Goal: Contribute content: Add original content to the website for others to see

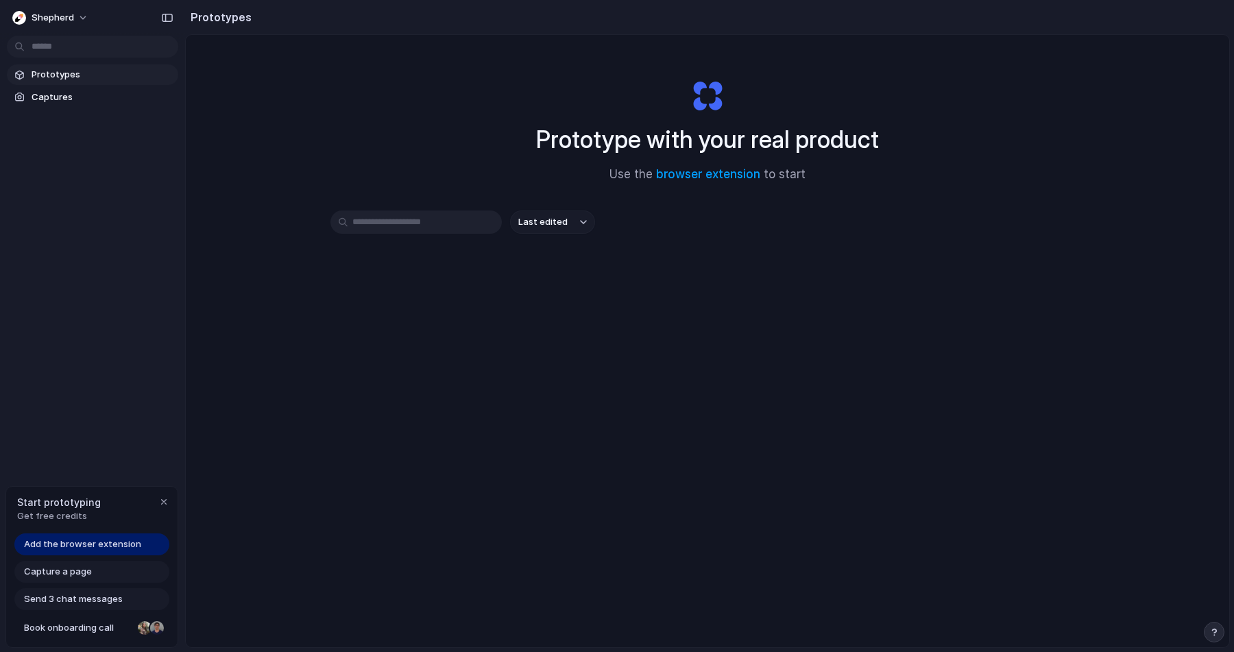
click at [415, 331] on div "Prototype with your real product Use the browser extension to start Last edited" at bounding box center [707, 377] width 1043 height 685
click at [46, 96] on span "Captures" at bounding box center [102, 97] width 141 height 14
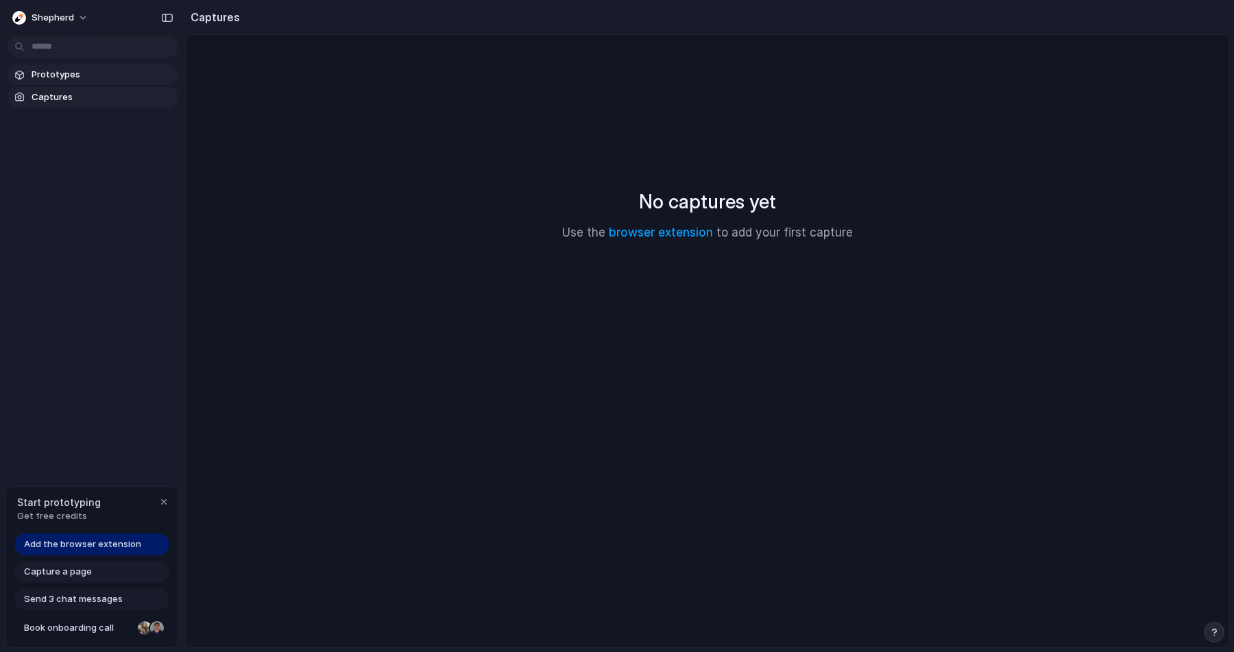
click at [47, 81] on span "Prototypes" at bounding box center [102, 75] width 141 height 14
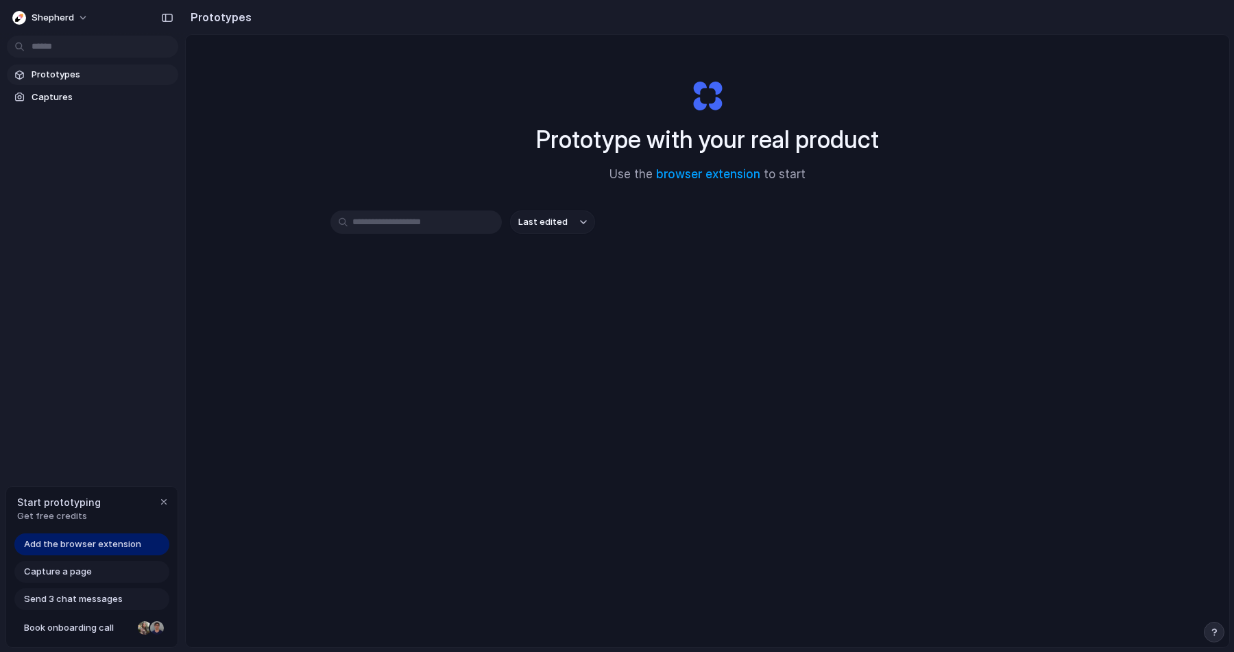
click at [446, 223] on input "text" at bounding box center [415, 221] width 171 height 23
click at [564, 314] on div "Last edited" at bounding box center [707, 270] width 754 height 121
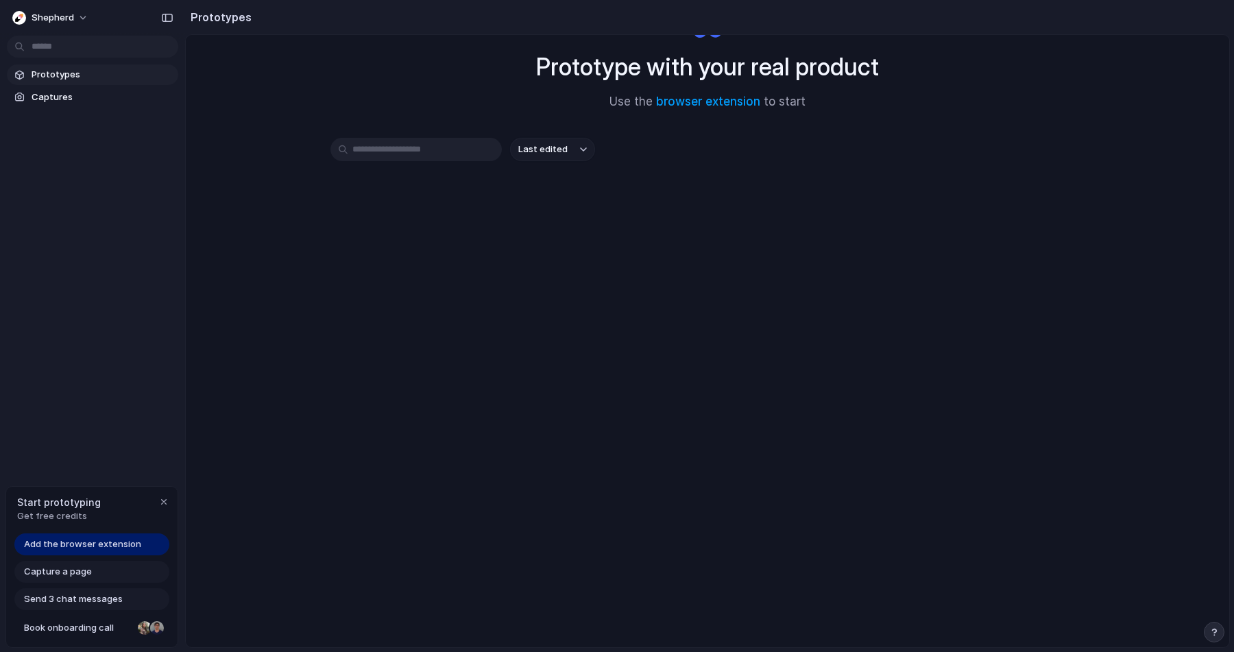
click at [75, 576] on span "Capture a page" at bounding box center [58, 572] width 68 height 14
click at [66, 570] on span "Capture a page" at bounding box center [58, 572] width 68 height 14
click at [162, 502] on div "button" at bounding box center [163, 501] width 11 height 11
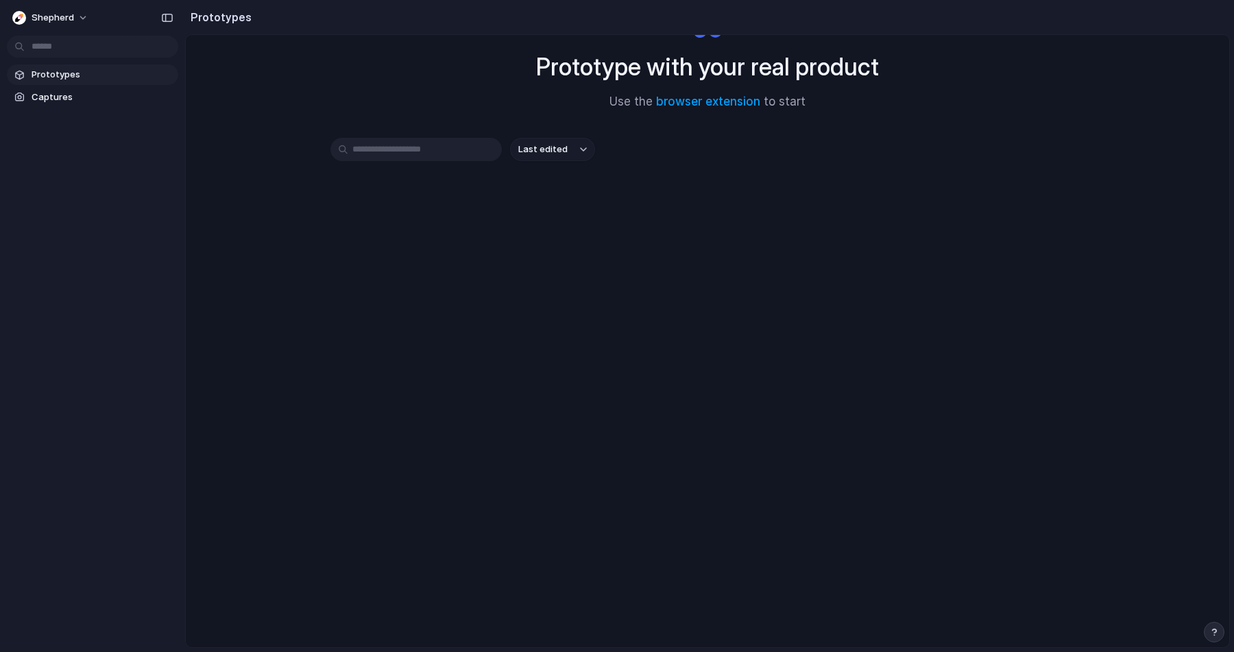
click at [73, 438] on div "Shepherd Prototypes Captures" at bounding box center [92, 326] width 185 height 652
click at [56, 11] on span "Shepherd" at bounding box center [53, 18] width 42 height 14
click at [56, 16] on div "Settings Invite members Change theme Sign out" at bounding box center [617, 326] width 1234 height 652
click at [56, 16] on span "Shepherd" at bounding box center [53, 18] width 42 height 14
click at [72, 278] on div "Settings Invite members Change theme Sign out" at bounding box center [617, 326] width 1234 height 652
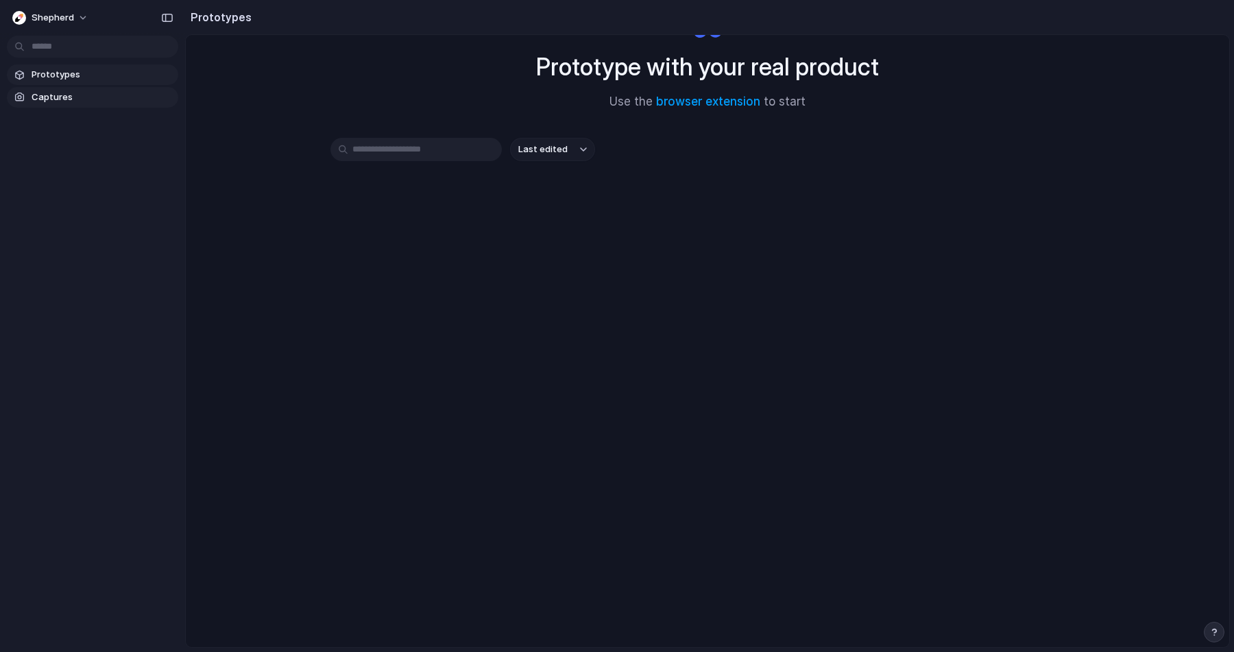
click at [42, 95] on span "Captures" at bounding box center [102, 97] width 141 height 14
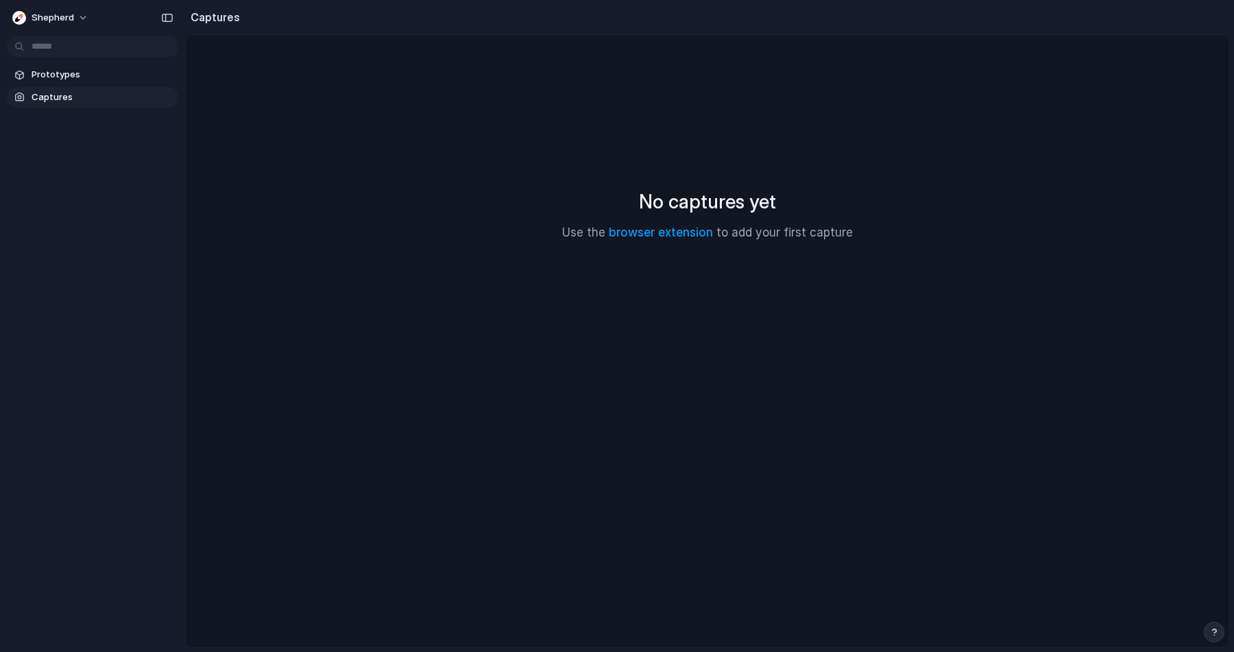
click at [42, 95] on span "Captures" at bounding box center [102, 97] width 141 height 14
click at [51, 78] on span "Prototypes" at bounding box center [102, 75] width 141 height 14
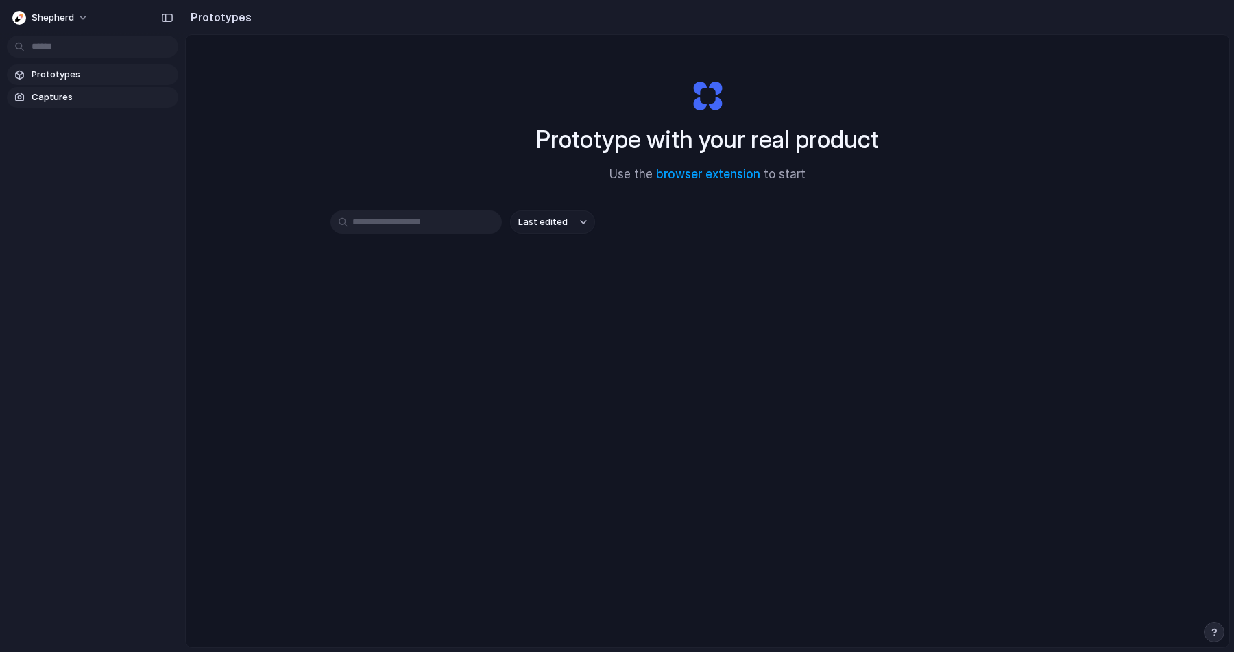
click at [51, 94] on span "Captures" at bounding box center [102, 97] width 141 height 14
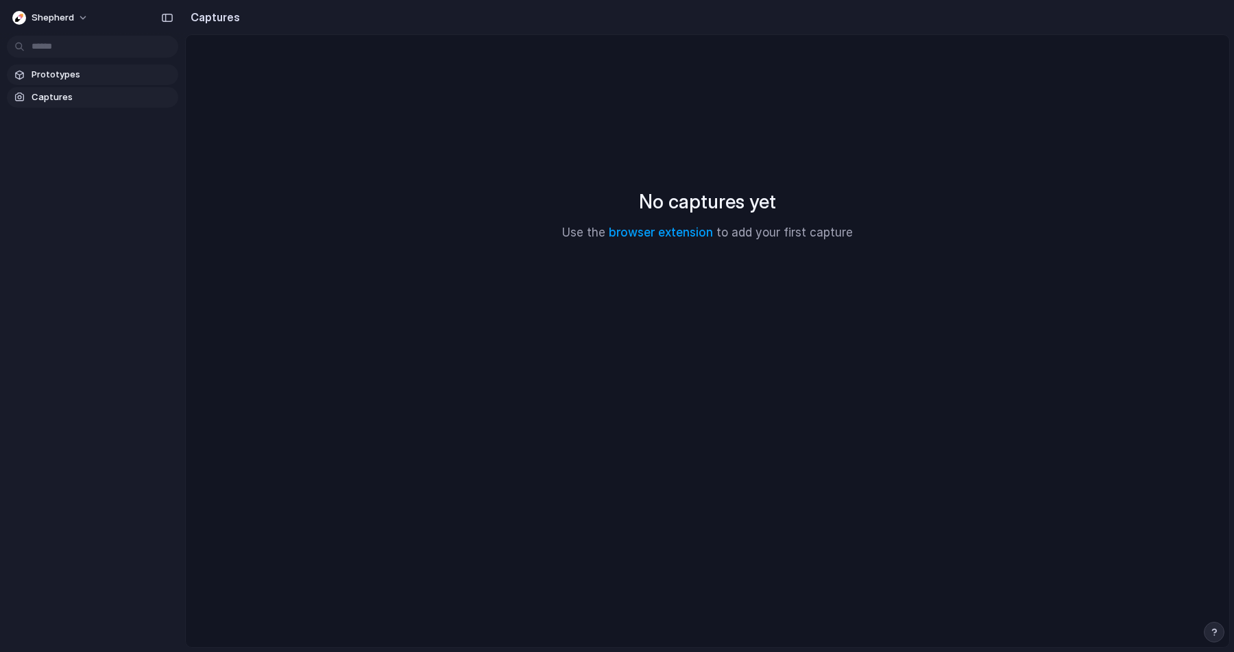
click at [58, 79] on span "Prototypes" at bounding box center [102, 75] width 141 height 14
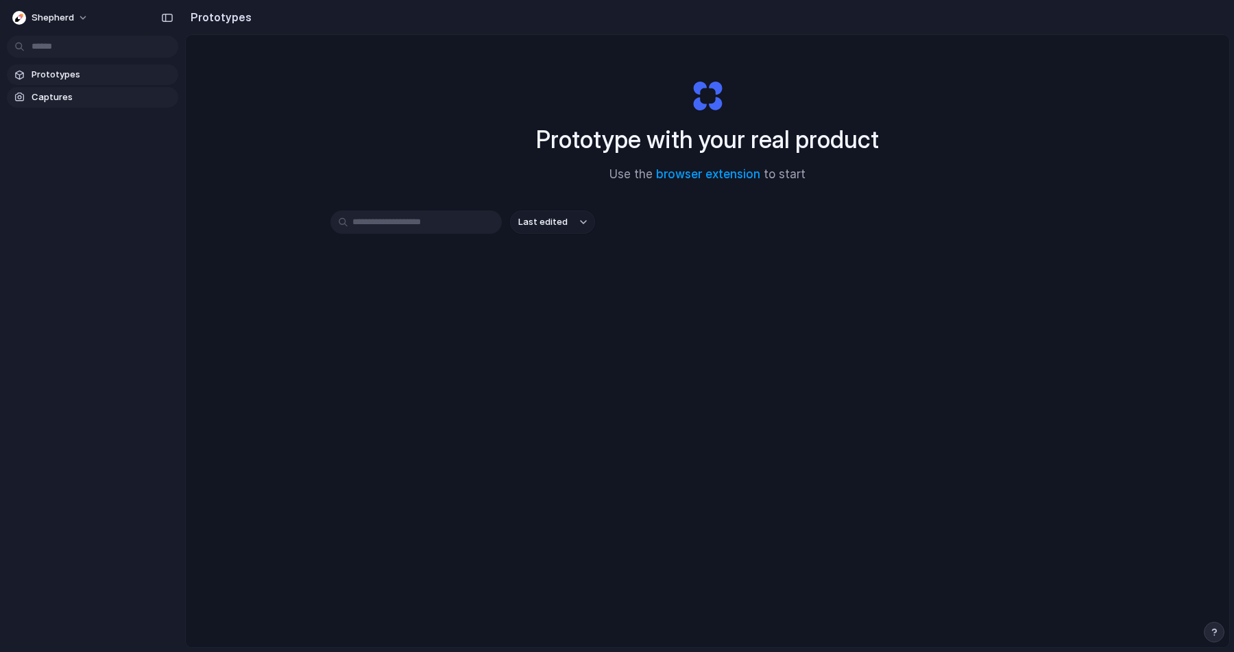
click at [58, 99] on span "Captures" at bounding box center [102, 97] width 141 height 14
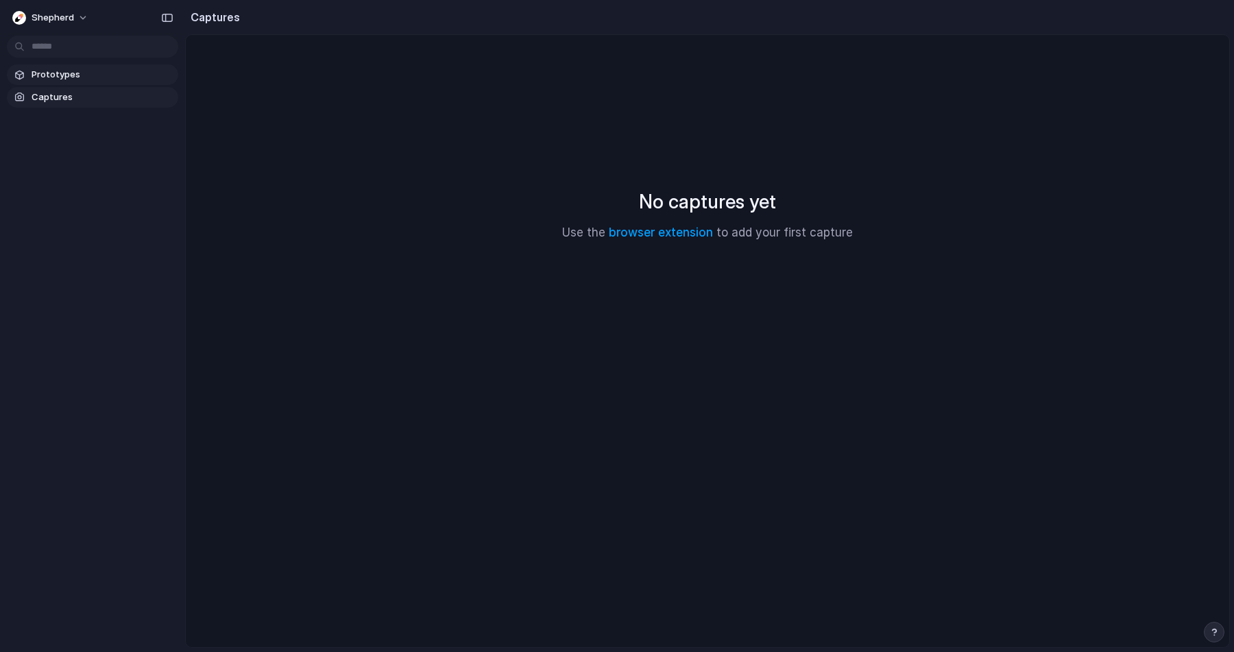
click at [59, 75] on span "Prototypes" at bounding box center [102, 75] width 141 height 14
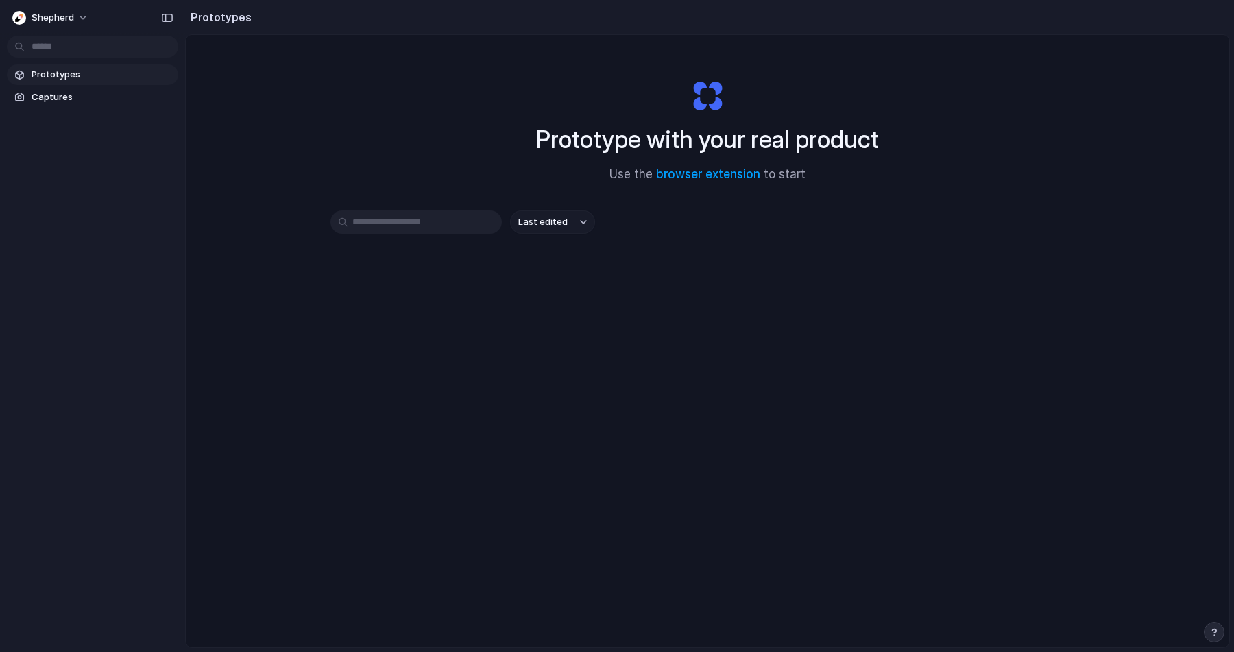
click at [59, 84] on section "Prototypes Captures" at bounding box center [92, 85] width 185 height 46
click at [58, 95] on span "Captures" at bounding box center [102, 97] width 141 height 14
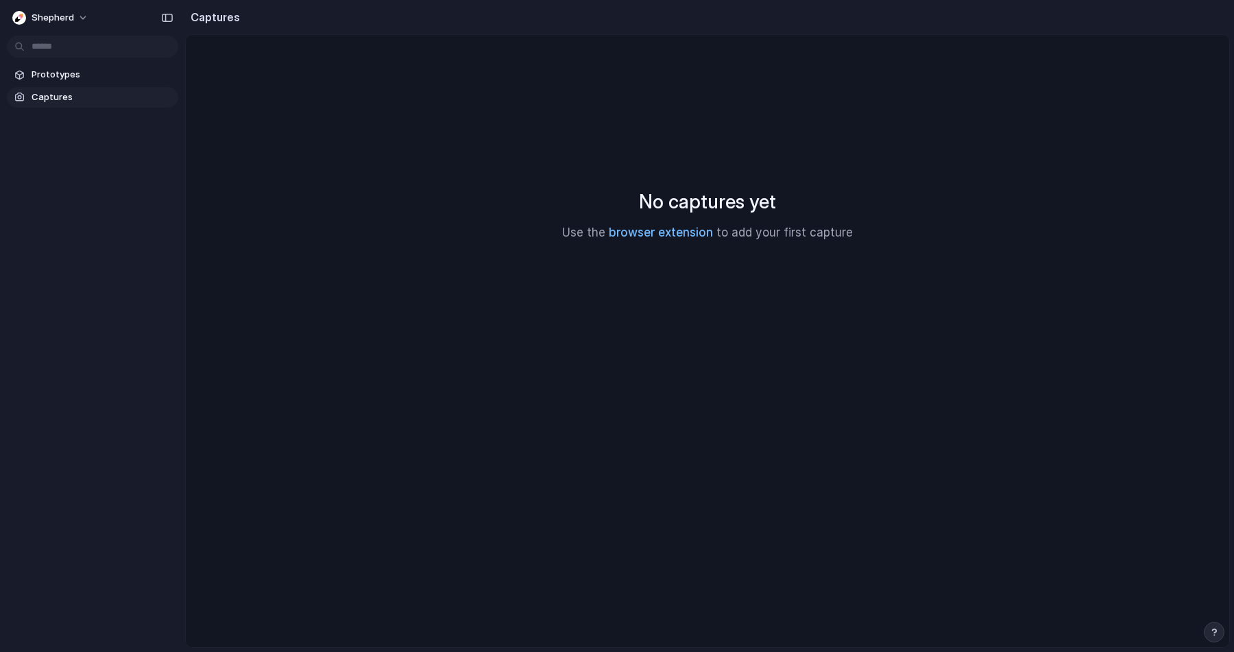
click at [631, 236] on link "browser extension" at bounding box center [661, 233] width 104 height 14
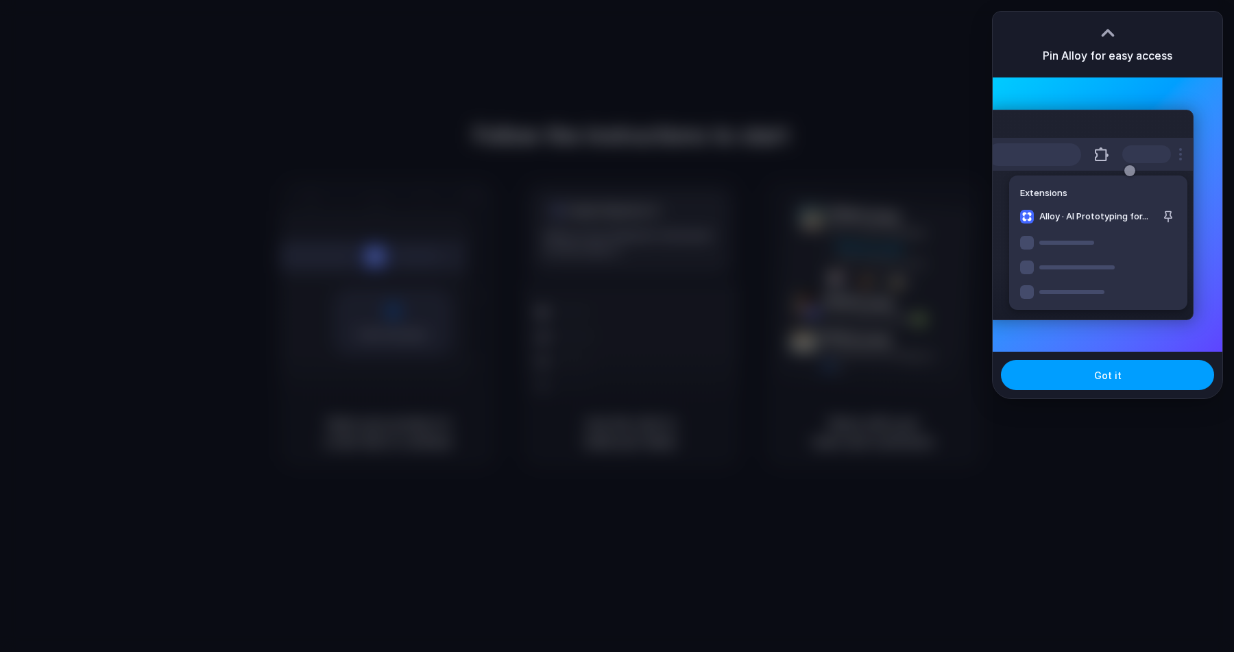
click at [1058, 372] on button "Got it" at bounding box center [1107, 375] width 213 height 30
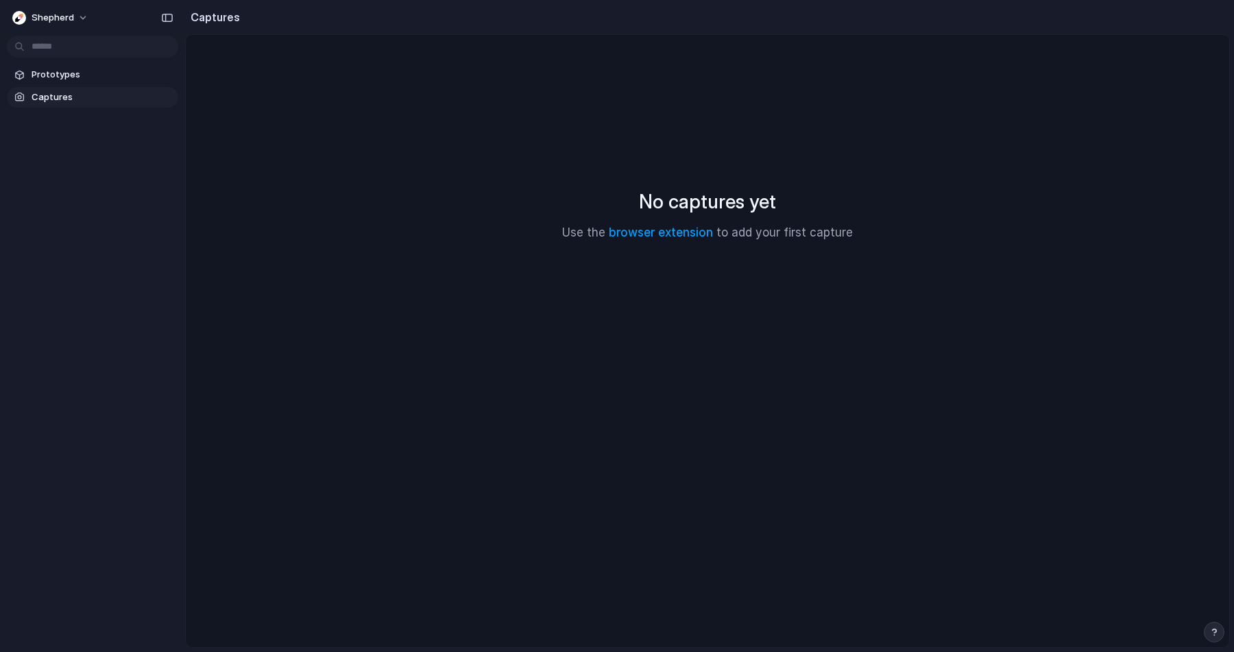
click at [617, 326] on div at bounding box center [617, 326] width 0 height 0
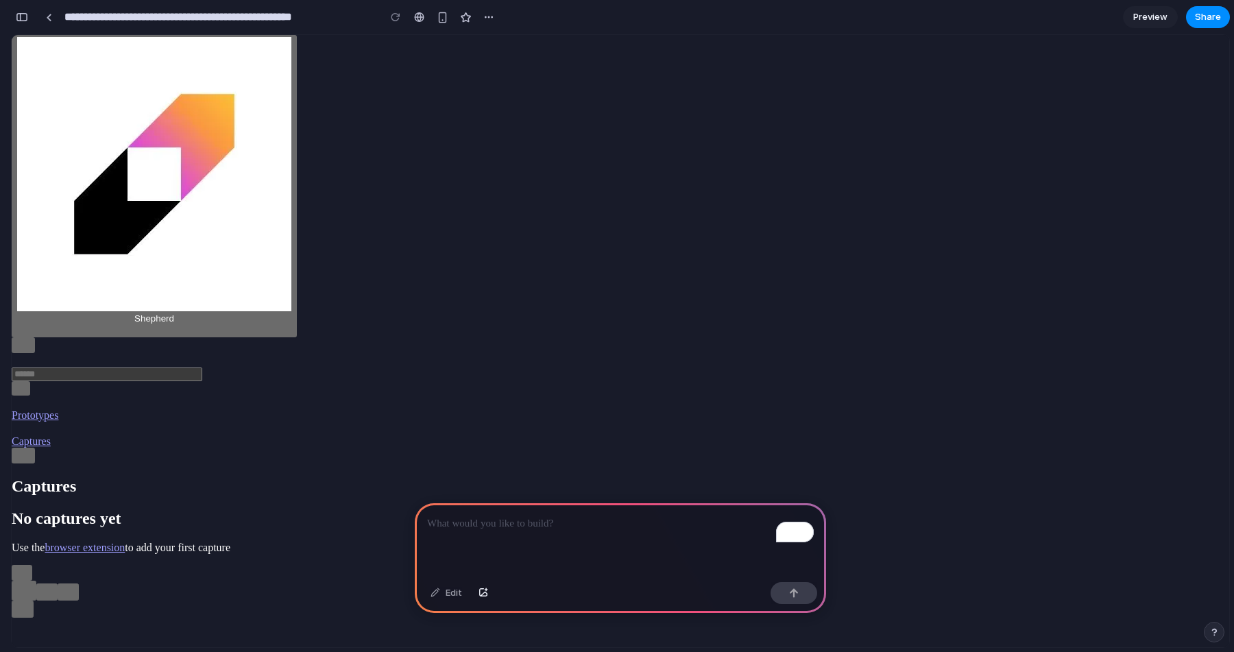
click at [480, 531] on p "To enrich screen reader interactions, please activate Accessibility in Grammarl…" at bounding box center [620, 523] width 387 height 16
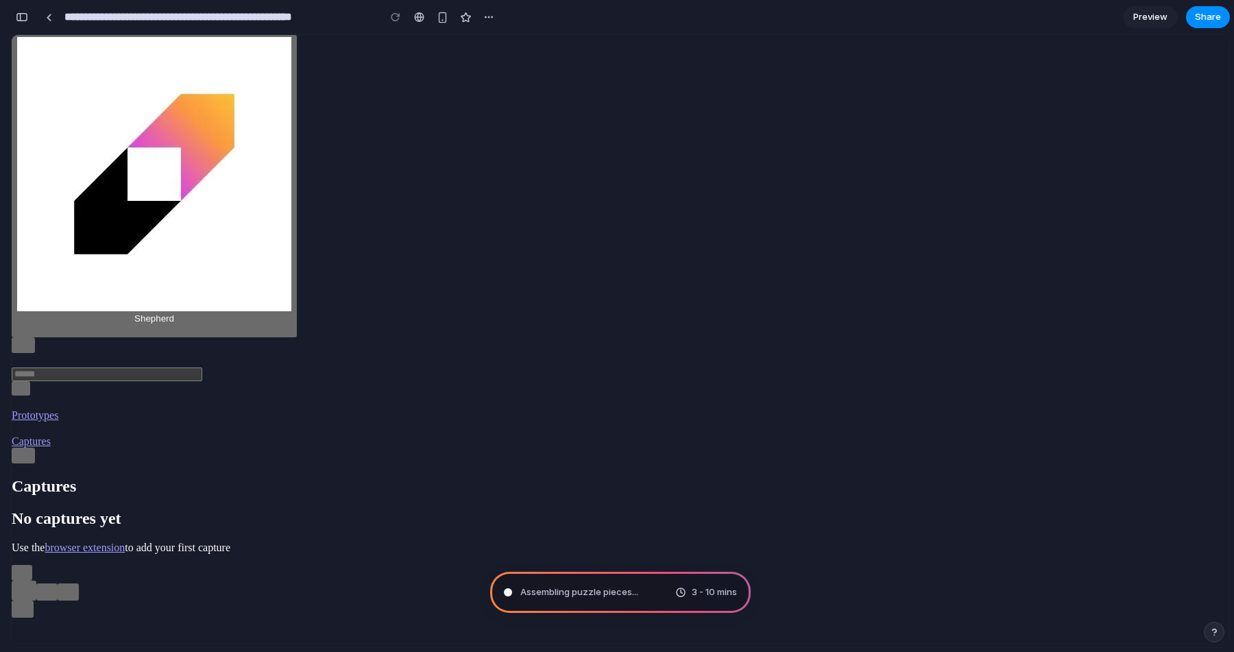
type input "**********"
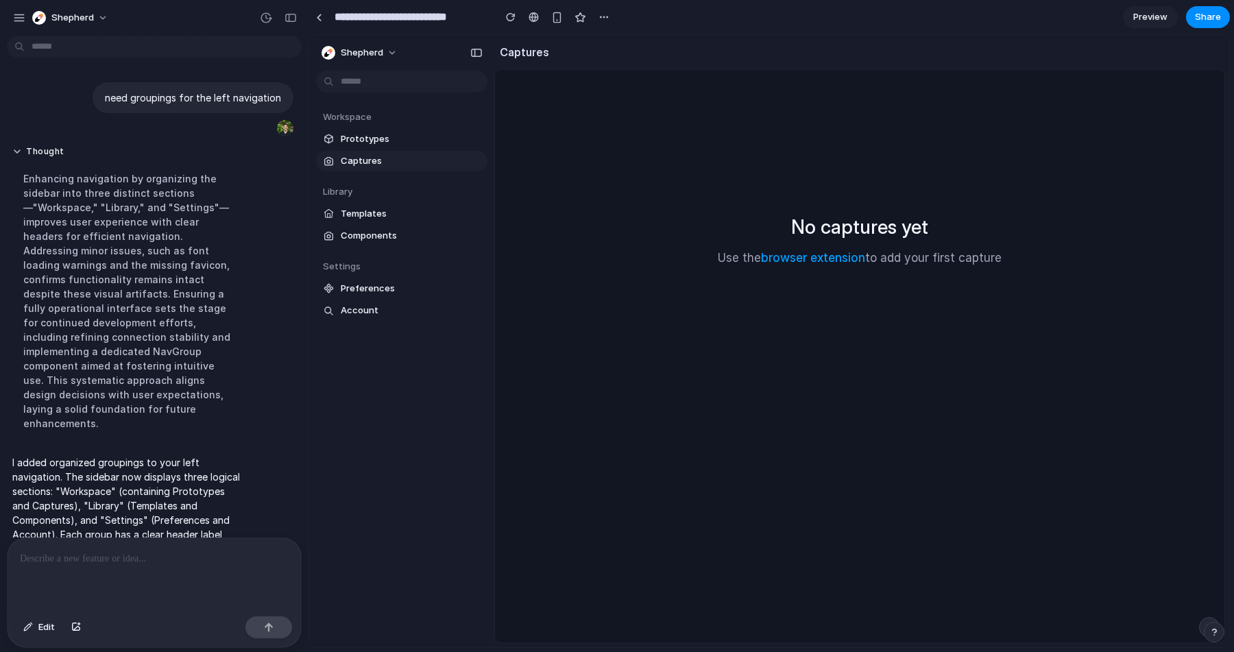
scroll to position [4, 0]
click at [80, 560] on p at bounding box center [154, 558] width 269 height 16
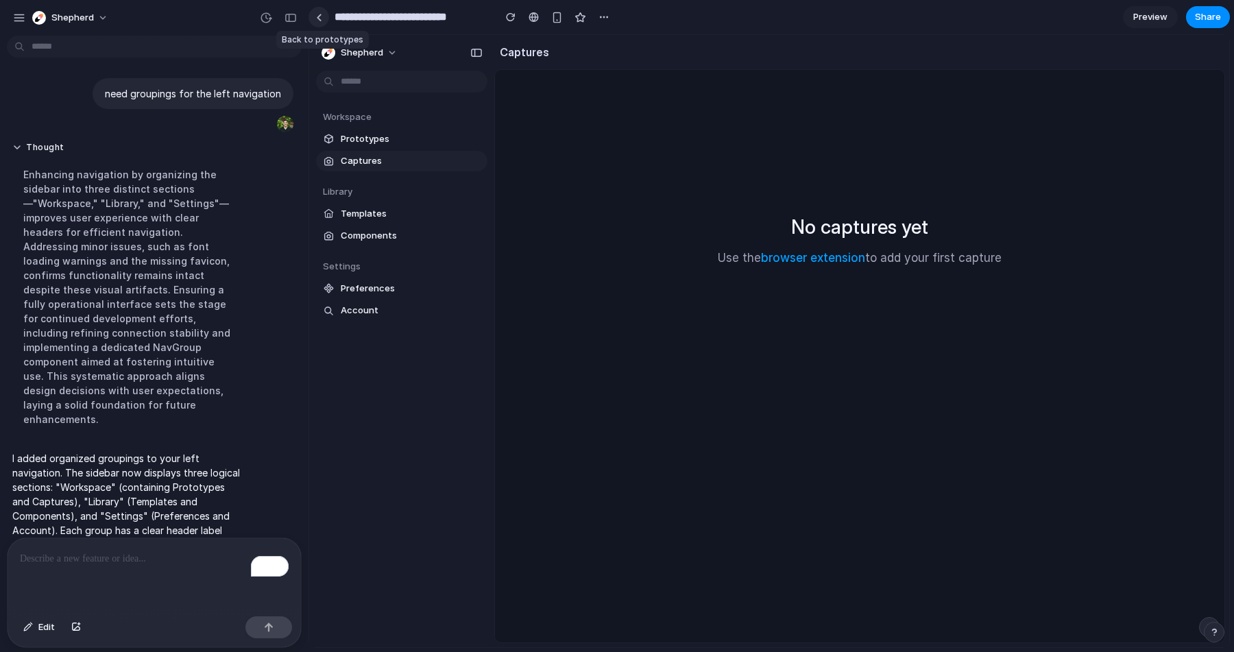
click at [317, 14] on div at bounding box center [319, 18] width 6 height 8
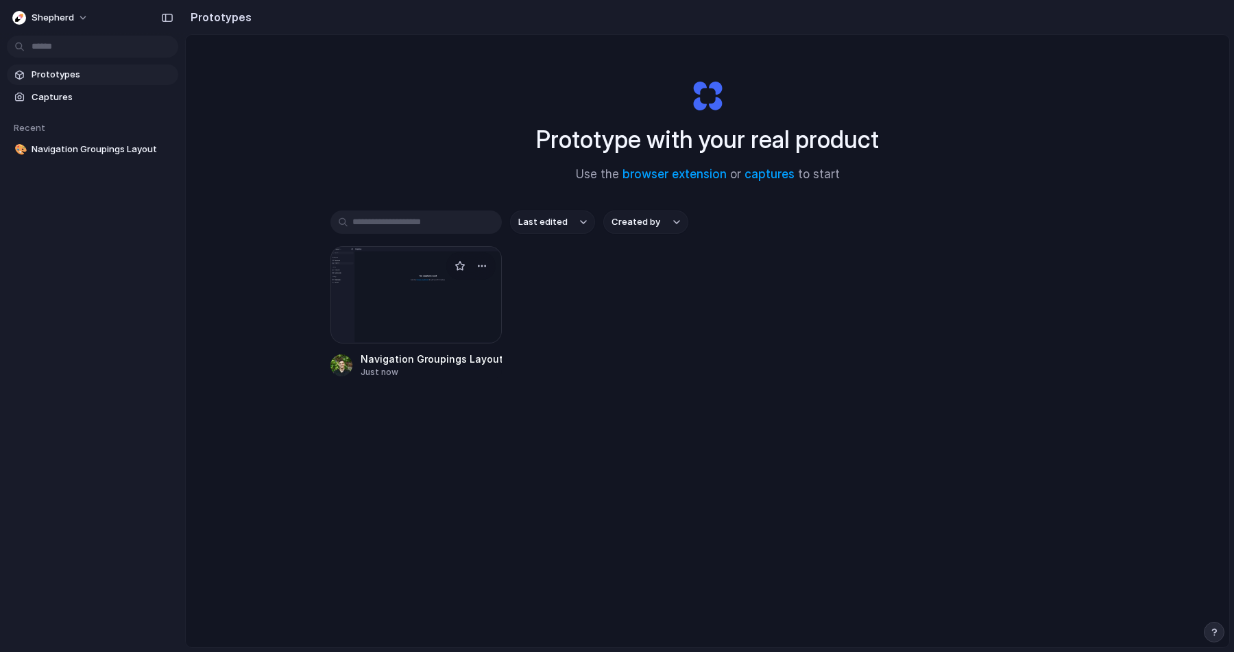
click at [409, 319] on div at bounding box center [415, 294] width 171 height 97
